Goal: Task Accomplishment & Management: Use online tool/utility

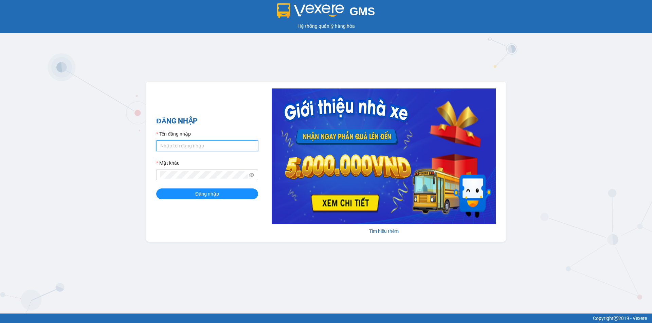
drag, startPoint x: 188, startPoint y: 144, endPoint x: 188, endPoint y: 149, distance: 4.8
click at [188, 144] on input "Tên đăng nhập" at bounding box center [207, 145] width 102 height 11
type input "yenvy.ducphatth"
click at [156, 189] on button "Đăng nhập" at bounding box center [207, 194] width 102 height 11
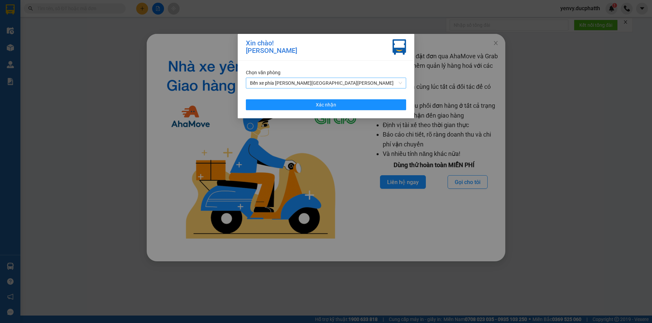
click at [299, 81] on span "Bến xe phía [PERSON_NAME][GEOGRAPHIC_DATA][PERSON_NAME]" at bounding box center [326, 83] width 152 height 10
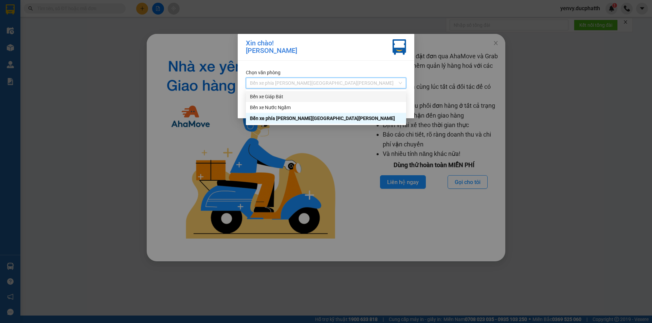
click at [294, 99] on div "Bến xe Giáp Bát" at bounding box center [326, 96] width 152 height 7
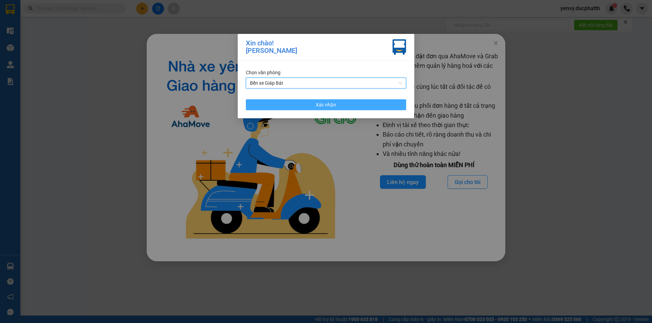
click at [319, 108] on span "Xác nhận" at bounding box center [326, 104] width 20 height 7
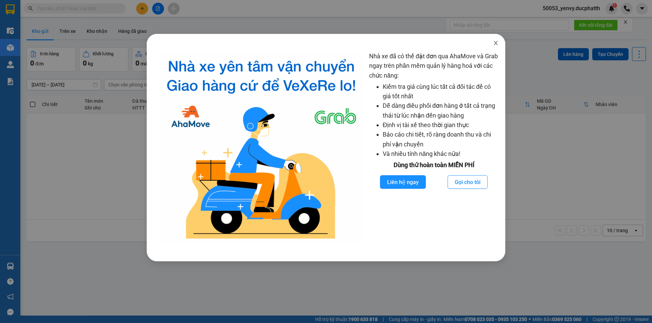
click at [497, 46] on icon "close" at bounding box center [495, 42] width 5 height 5
